Goal: Use online tool/utility: Utilize a website feature to perform a specific function

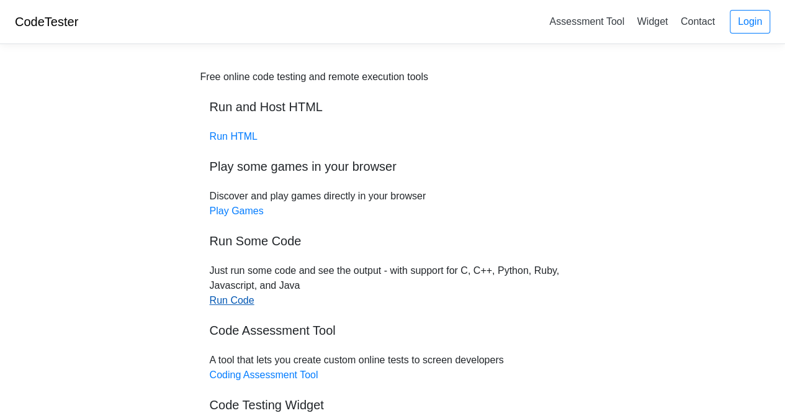
click at [243, 301] on link "Run Code" at bounding box center [232, 300] width 45 height 11
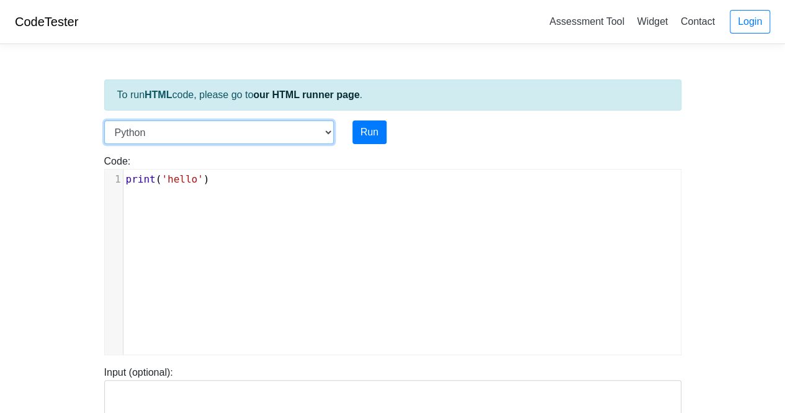
click at [325, 127] on select "C C++ Go Java Javascript Python Ruby" at bounding box center [219, 132] width 230 height 24
click at [104, 120] on select "C C++ Go Java Javascript Python Ruby" at bounding box center [219, 132] width 230 height 24
click at [214, 181] on pre "print ( 'hello' )" at bounding box center [407, 179] width 567 height 15
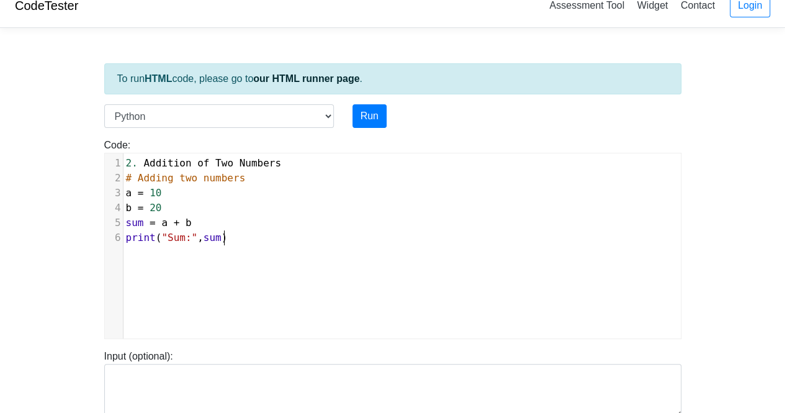
scroll to position [16, 0]
click at [366, 119] on button "Run" at bounding box center [370, 117] width 34 height 24
type input "[URL][DOMAIN_NAME]"
type textarea "Submission status: Runtime Error (NZEC) Stderr: File "script.py", line 1 2. Add…"
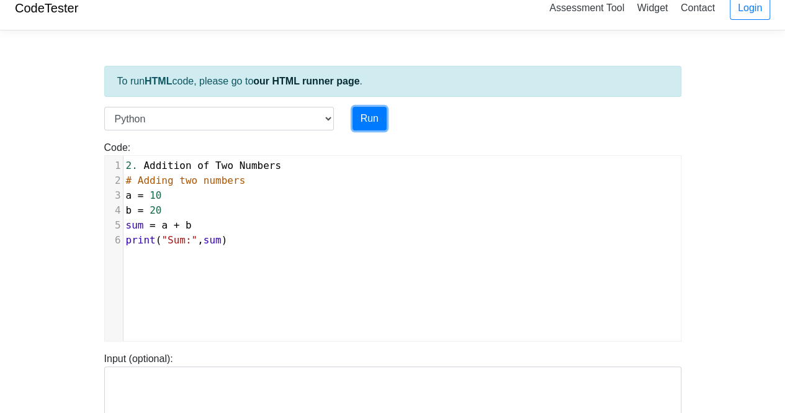
scroll to position [7, 0]
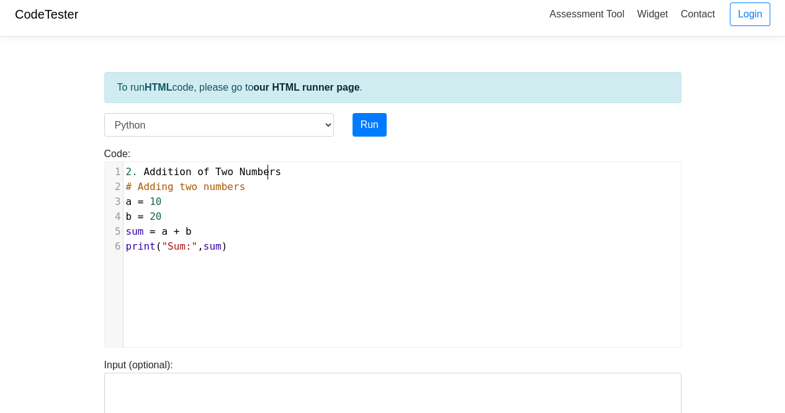
click at [302, 167] on pre "2. Addition of Two Numbers" at bounding box center [407, 172] width 567 height 15
click at [127, 171] on span "2." at bounding box center [132, 172] width 12 height 12
type textarea "#"
click at [371, 119] on button "Run" at bounding box center [370, 125] width 34 height 24
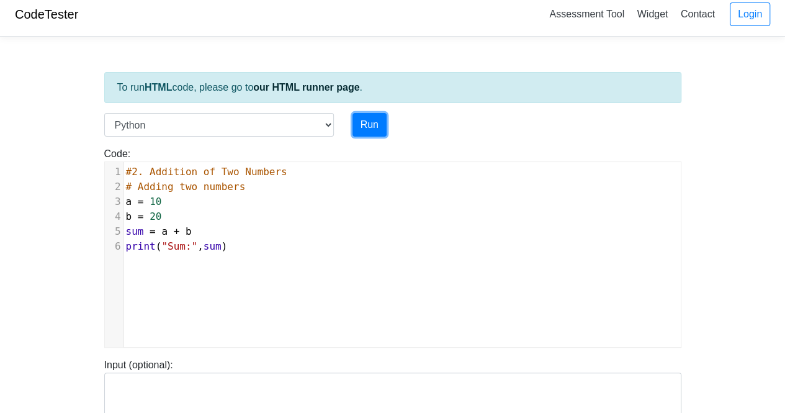
type input "[URL][DOMAIN_NAME]"
type textarea "Stdout: Sum: 30"
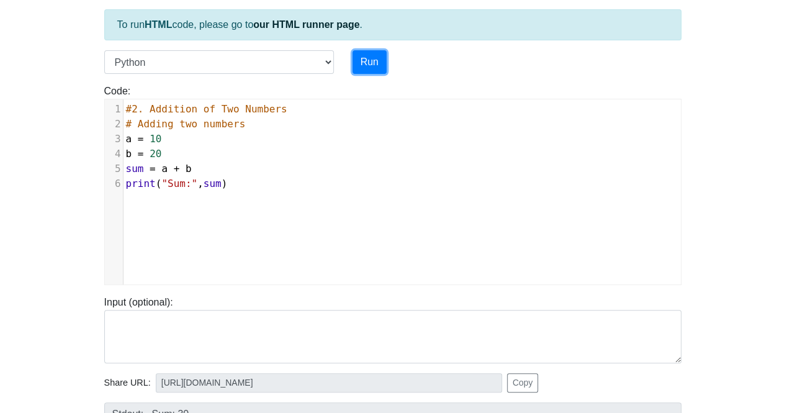
scroll to position [16, 0]
